Goal: Task Accomplishment & Management: Complete application form

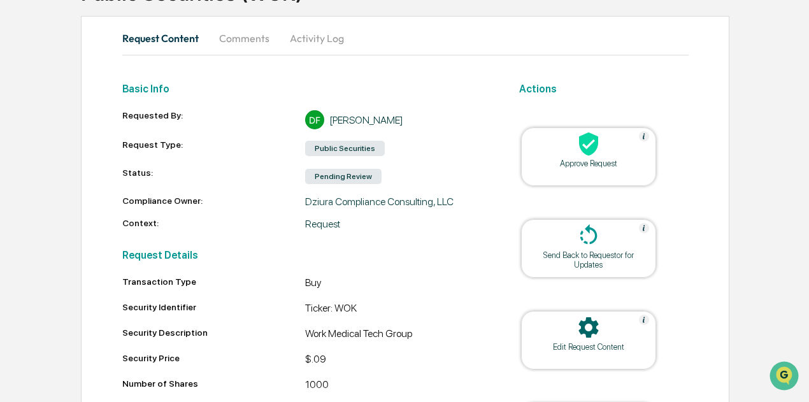
scroll to position [191, 0]
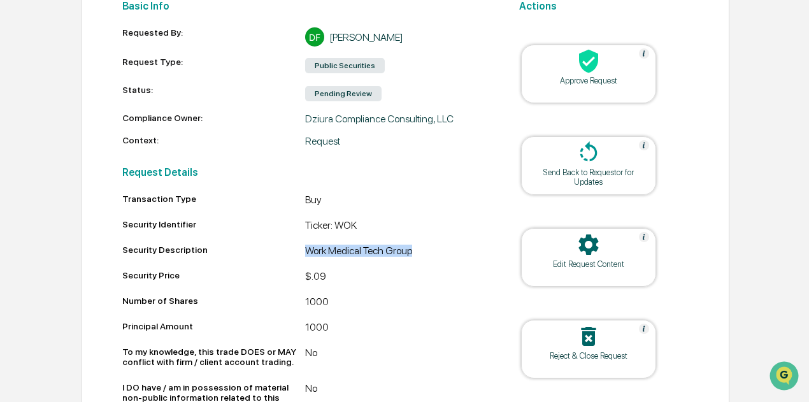
drag, startPoint x: 433, startPoint y: 254, endPoint x: 297, endPoint y: 250, distance: 135.7
click at [297, 250] on div "Security Description Work Medical Tech Group" at bounding box center [305, 252] width 366 height 15
copy div "Work Medical Tech Group"
click at [606, 73] on div at bounding box center [588, 61] width 127 height 27
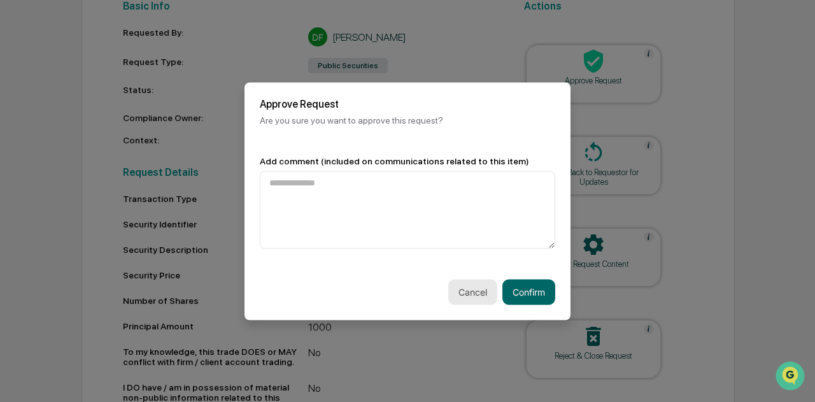
click at [476, 296] on button "Cancel" at bounding box center [472, 291] width 49 height 25
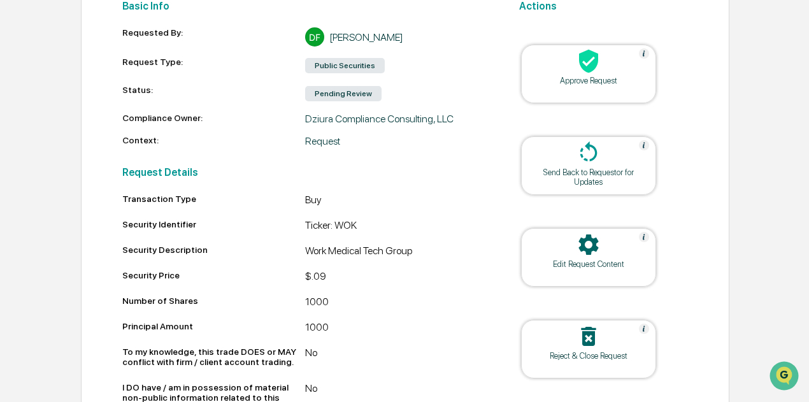
scroll to position [0, 0]
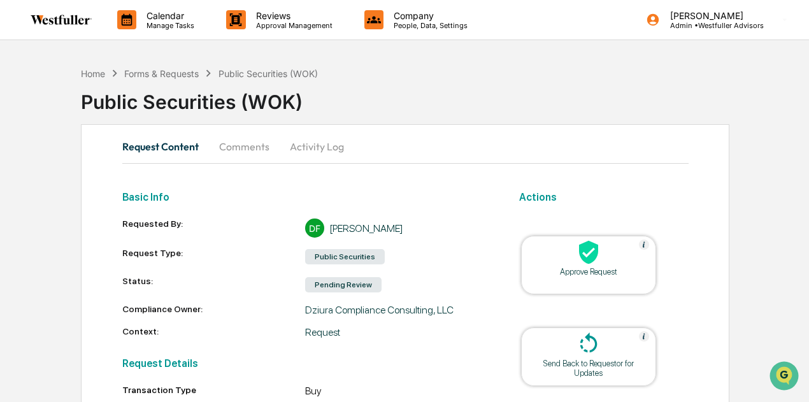
click at [176, 66] on div "Home Forms & Requests Public Securities (WOK)" at bounding box center [199, 73] width 237 height 14
click at [176, 71] on div "Forms & Requests" at bounding box center [161, 73] width 75 height 11
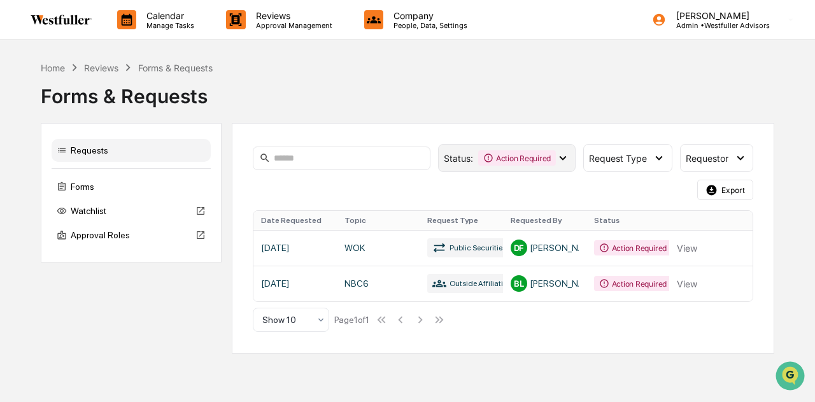
click at [538, 157] on div "Action Required" at bounding box center [517, 157] width 78 height 15
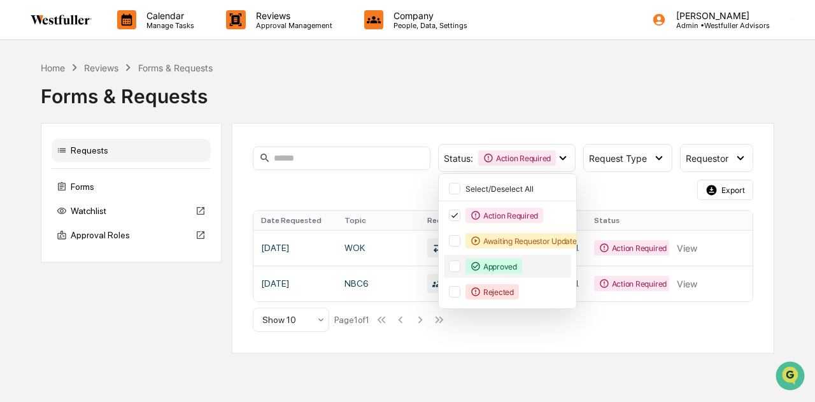
click at [511, 270] on div "Approved" at bounding box center [494, 266] width 57 height 15
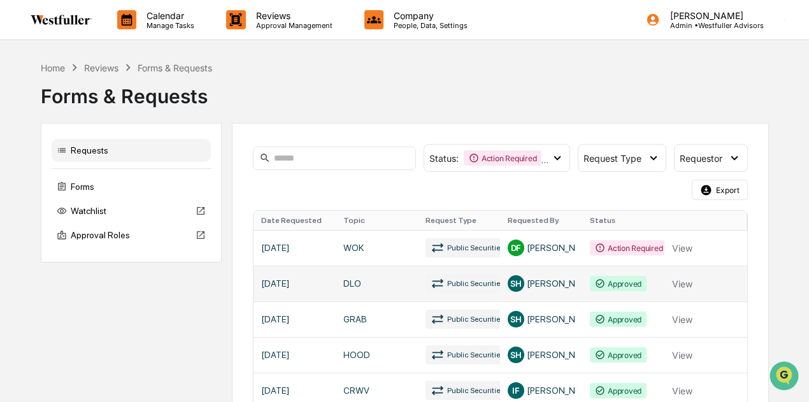
click at [575, 290] on link at bounding box center [501, 284] width 494 height 36
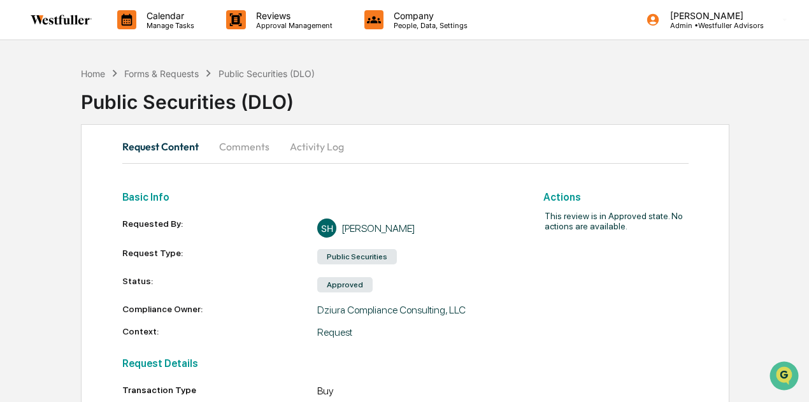
click at [236, 145] on button "Comments" at bounding box center [244, 146] width 71 height 31
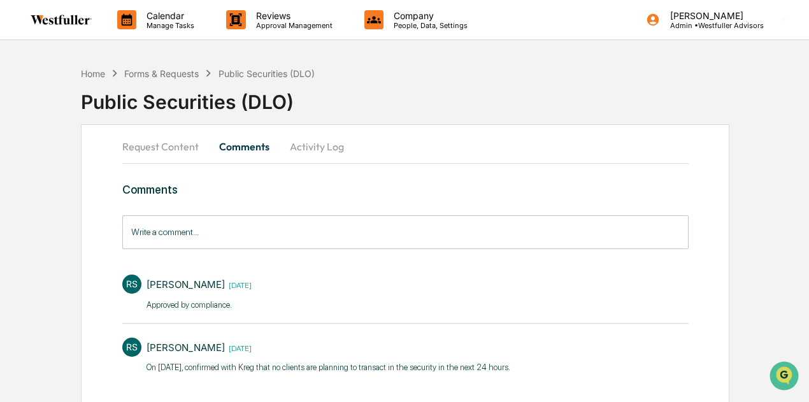
scroll to position [1, 0]
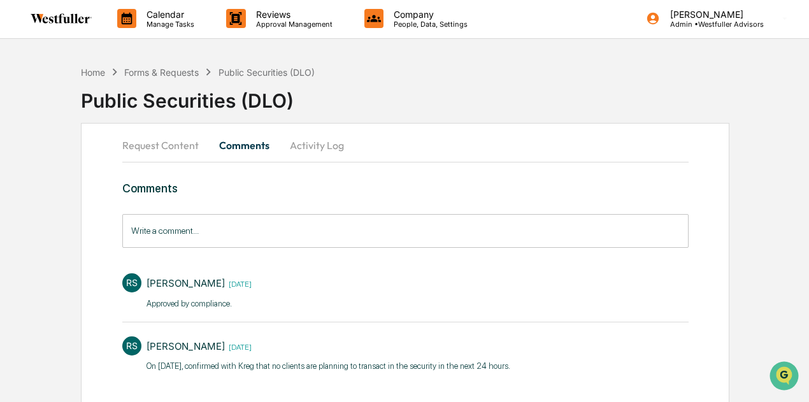
click at [248, 362] on p "On [DATE], confirmed with Kreg that no clients are planning to transact in the …" at bounding box center [329, 366] width 364 height 13
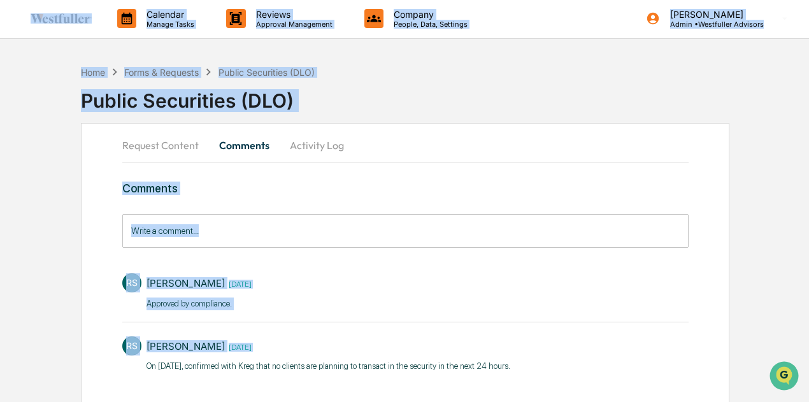
click at [248, 362] on p "On [DATE], confirmed with Kreg that no clients are planning to transact in the …" at bounding box center [329, 366] width 364 height 13
copy div "Calendar Manage Tasks Reviews Approval Management Company People, Data, Setting…"
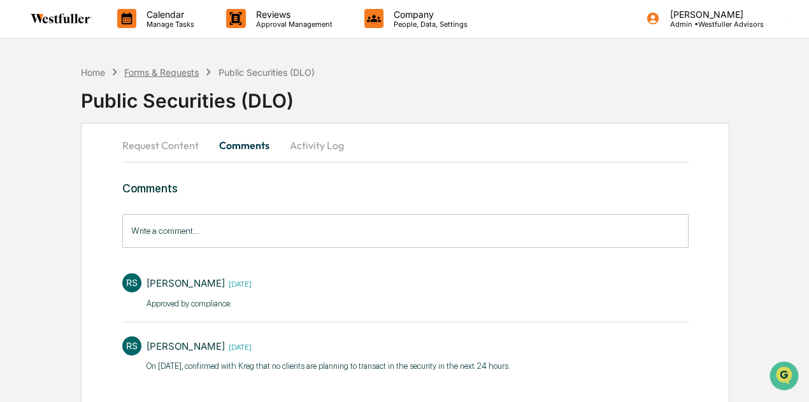
click at [175, 70] on div "Forms & Requests" at bounding box center [161, 72] width 75 height 11
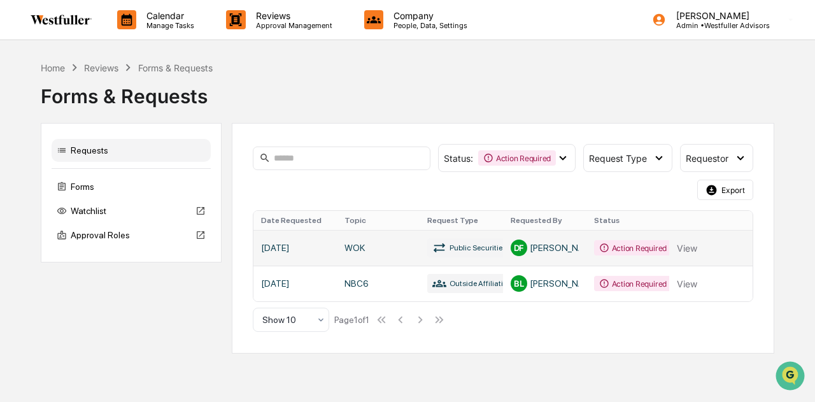
click at [417, 245] on link at bounding box center [503, 248] width 499 height 36
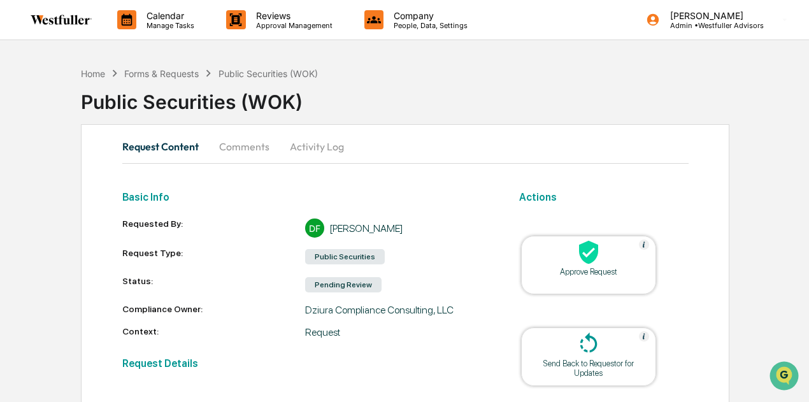
click at [236, 137] on button "Comments" at bounding box center [244, 146] width 71 height 31
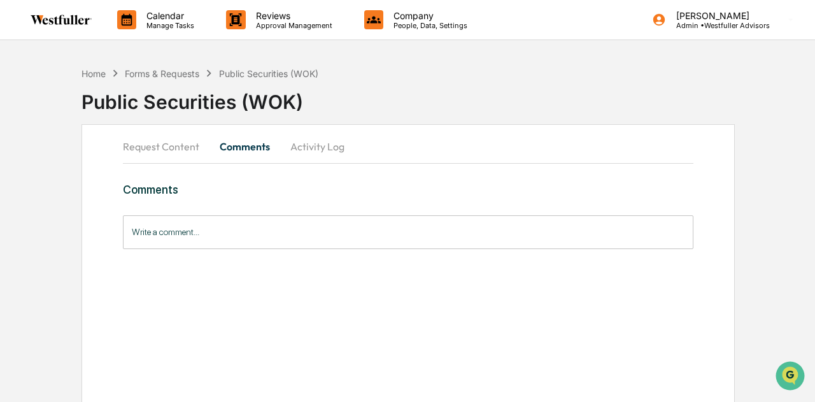
click at [245, 237] on input "Write a comment..." at bounding box center [408, 232] width 571 height 34
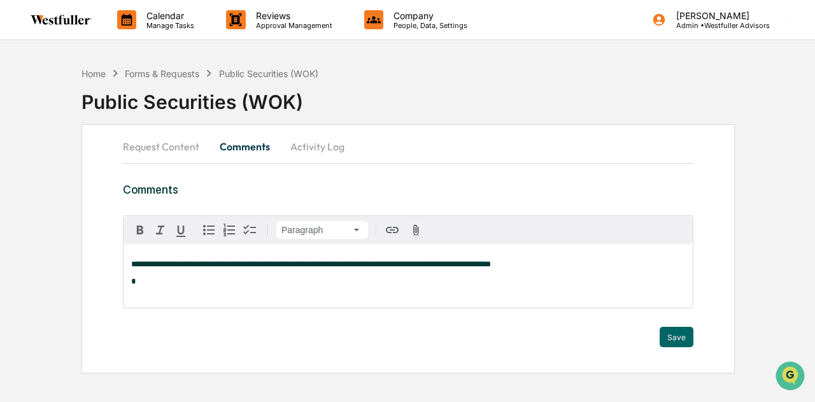
click at [155, 268] on span "**********" at bounding box center [311, 264] width 360 height 8
click at [675, 331] on button "Save" at bounding box center [677, 337] width 34 height 20
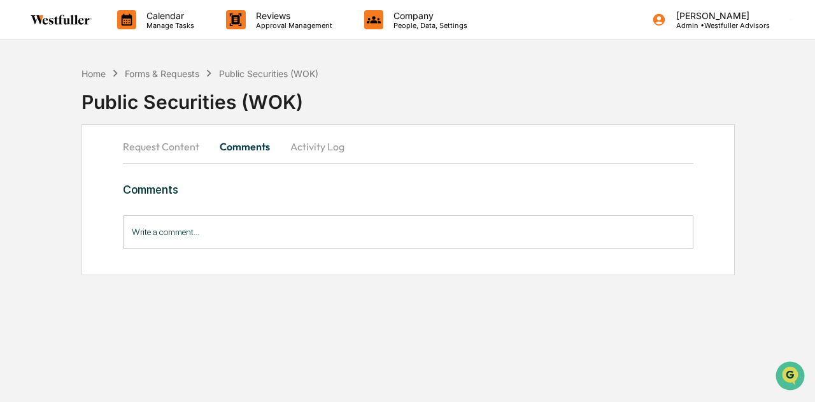
click at [167, 141] on button "Request Content" at bounding box center [166, 146] width 87 height 31
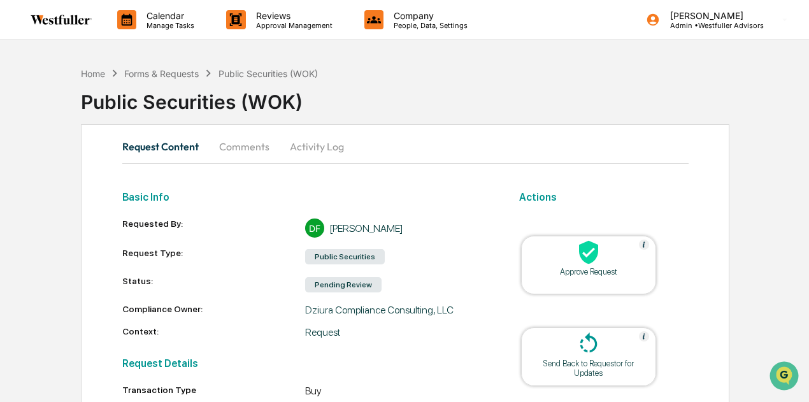
click at [599, 242] on icon at bounding box center [588, 251] width 25 height 25
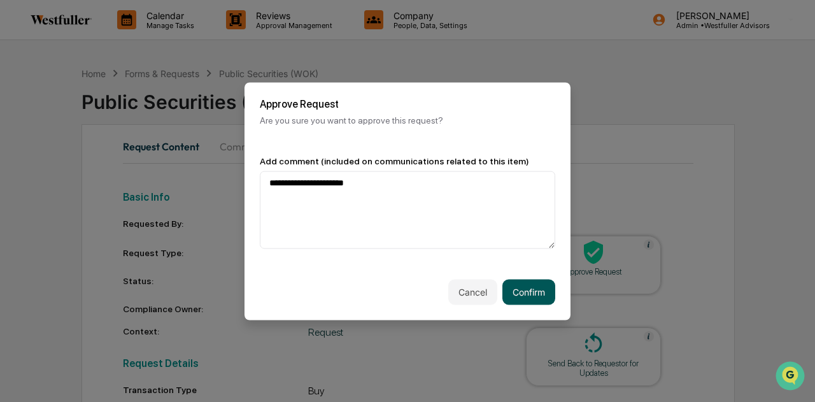
type textarea "**********"
click at [513, 289] on button "Confirm" at bounding box center [529, 291] width 53 height 25
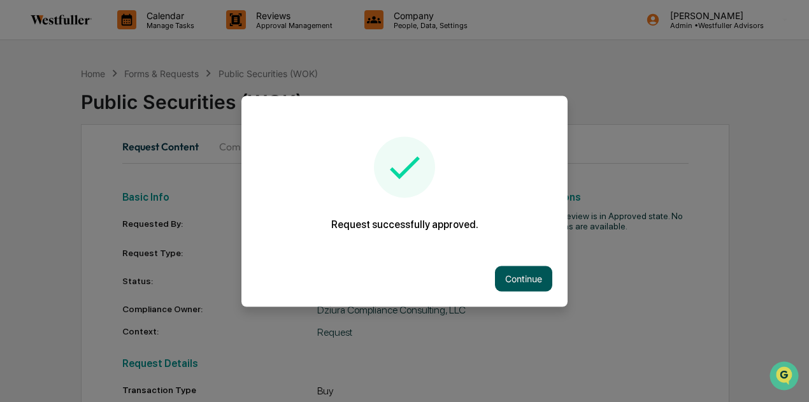
click at [538, 280] on button "Continue" at bounding box center [523, 278] width 57 height 25
